Goal: Task Accomplishment & Management: Use online tool/utility

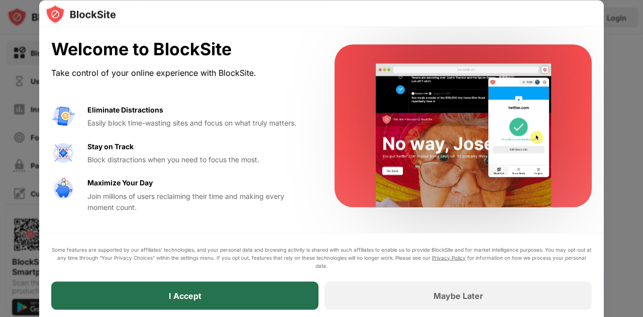
click at [254, 305] on div "I Accept" at bounding box center [184, 295] width 267 height 28
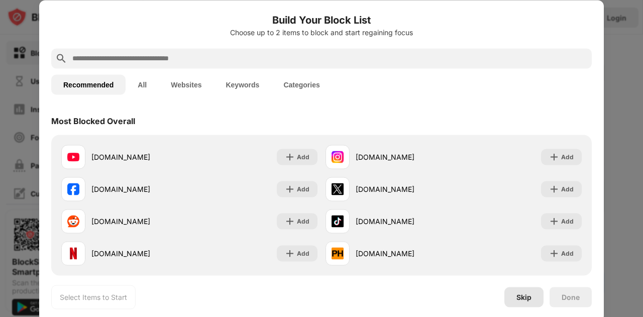
click at [525, 297] on div "Skip" at bounding box center [524, 297] width 15 height 8
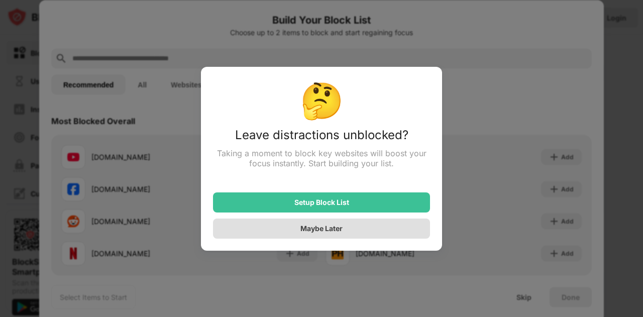
click at [342, 233] on div "Maybe Later" at bounding box center [321, 228] width 42 height 9
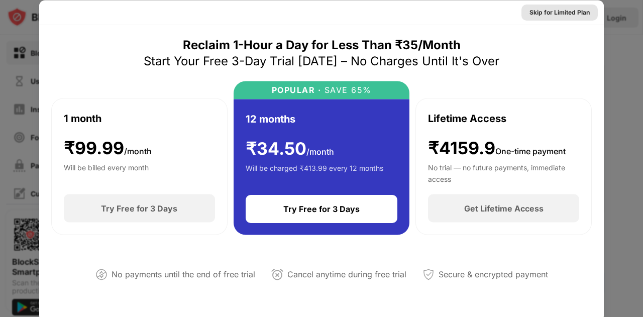
click at [560, 10] on div "Skip for Limited Plan" at bounding box center [560, 12] width 60 height 10
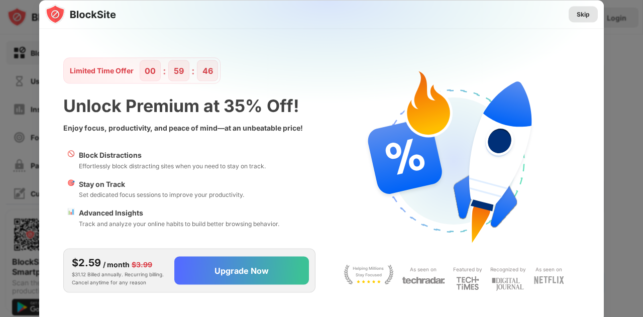
click at [577, 14] on div "Skip" at bounding box center [583, 14] width 13 height 10
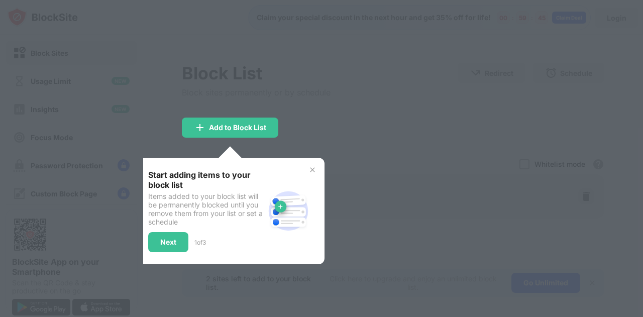
click at [310, 161] on div "Start adding items to your block list Items added to your block list will be pe…" at bounding box center [230, 211] width 188 height 107
click at [310, 168] on img at bounding box center [313, 170] width 8 height 8
